Goal: Task Accomplishment & Management: Complete application form

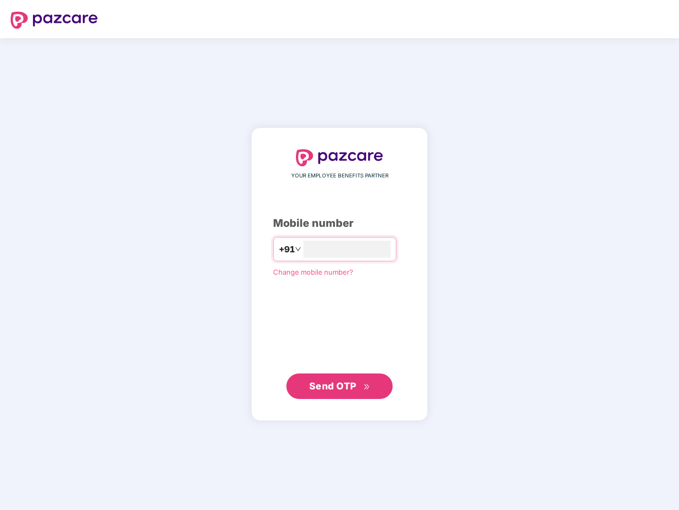
click at [339, 255] on input "number" at bounding box center [346, 249] width 87 height 17
click at [54, 20] on img at bounding box center [54, 20] width 87 height 17
click at [279, 249] on span "+91" at bounding box center [287, 249] width 16 height 13
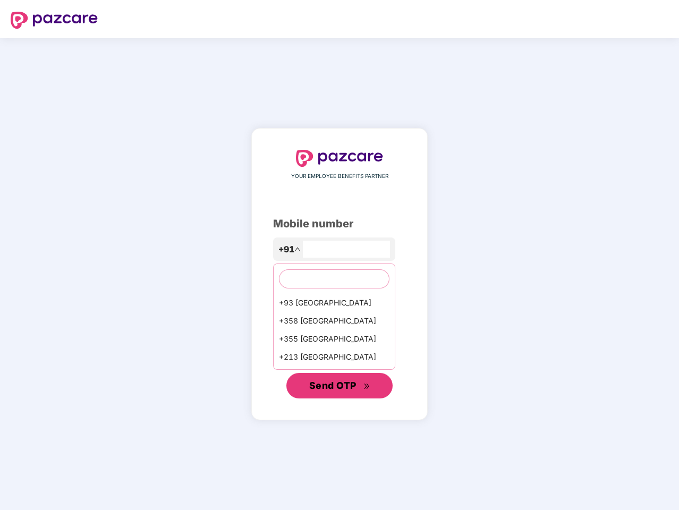
click at [339, 386] on span "Send OTP" at bounding box center [332, 385] width 47 height 11
